Goal: Information Seeking & Learning: Learn about a topic

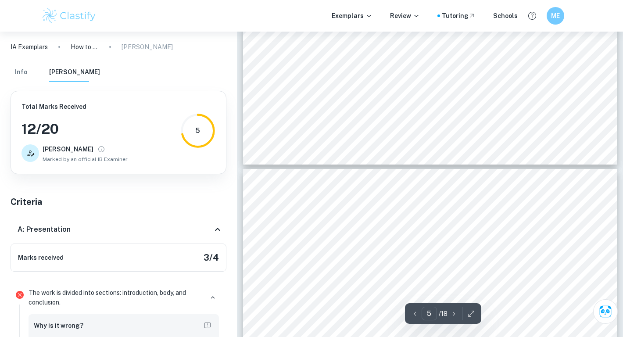
scroll to position [2068, 0]
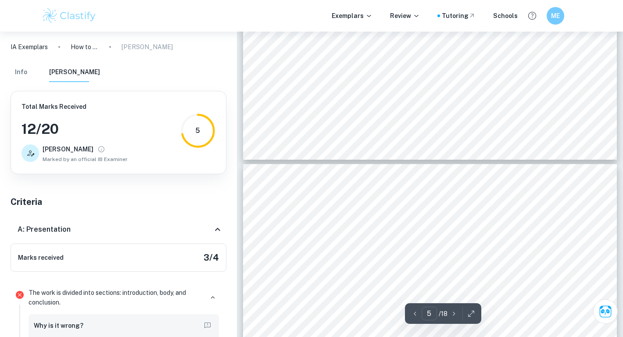
drag, startPoint x: 289, startPoint y: 86, endPoint x: 466, endPoint y: 115, distance: 179.1
copy div "Formula of the radius of a circle: ý = ÿýýýÿýýýýýýýý ýý ý ýýýýýý 2ý"
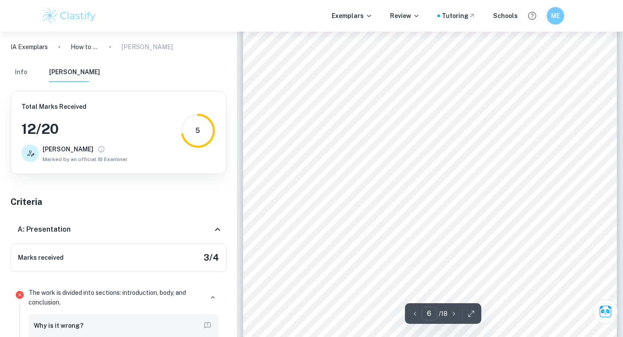
scroll to position [2898, 0]
drag, startPoint x: 286, startPoint y: 179, endPoint x: 556, endPoint y: 241, distance: 276.3
click at [555, 247] on div "5 function, the more accurate the results of the volume of the vase. Figure 4: …" at bounding box center [430, 131] width 374 height 528
drag, startPoint x: 569, startPoint y: 249, endPoint x: 288, endPoint y: 180, distance: 289.0
click at [289, 179] on div "5 function, the more accurate the results of the volume of the vase. Figure 4: …" at bounding box center [430, 131] width 374 height 528
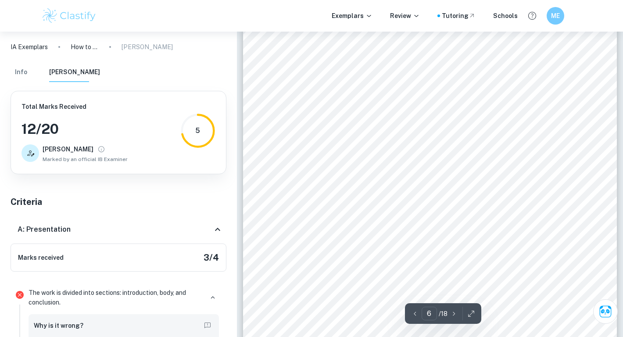
drag, startPoint x: 288, startPoint y: 180, endPoint x: 506, endPoint y: 220, distance: 222.0
click at [506, 220] on div "5 function, the more accurate the results of the volume of the vase. Figure 4: …" at bounding box center [430, 131] width 374 height 528
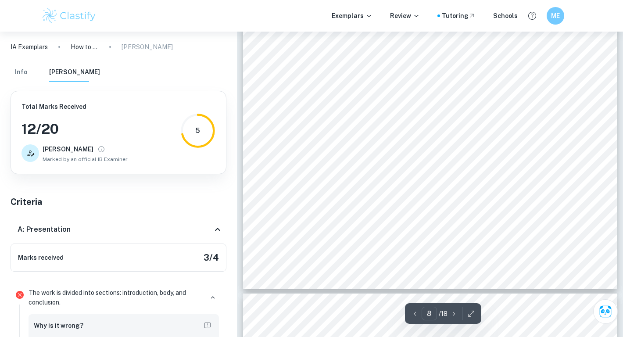
scroll to position [3981, 0]
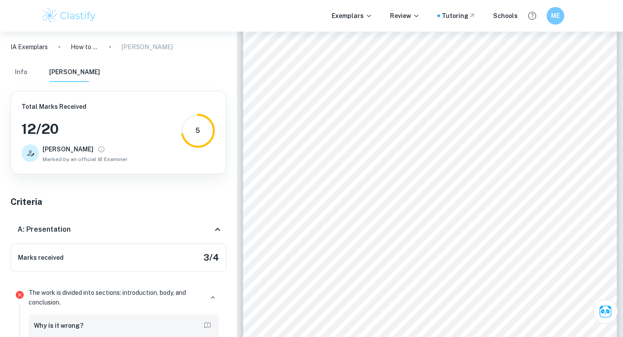
click at [382, 192] on div "7 I. Bottom section: purple-colored function (A) Firstly, the bottom section of…" at bounding box center [430, 113] width 374 height 528
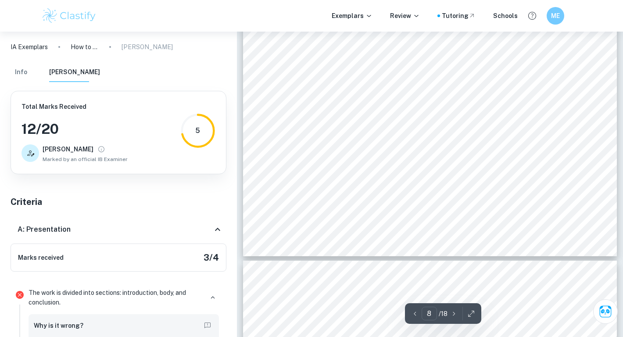
scroll to position [4115, 0]
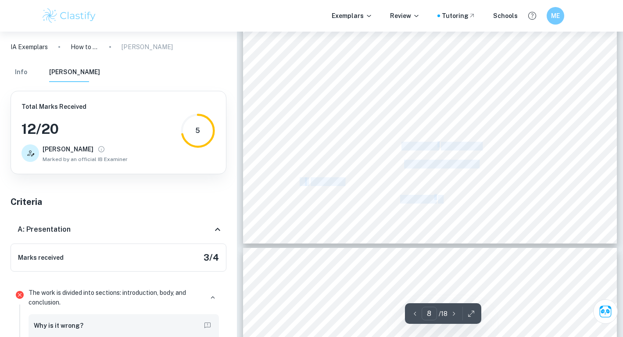
drag, startPoint x: 401, startPoint y: 144, endPoint x: 445, endPoint y: 200, distance: 71.3
click at [445, 200] on span "ý + 3.68ý + ý" at bounding box center [460, 199] width 44 height 7
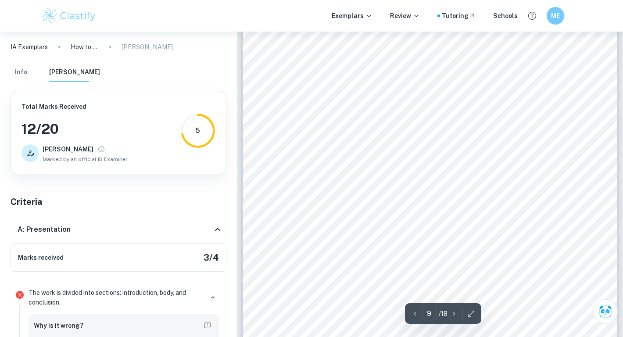
scroll to position [4620, 0]
